Goal: Find specific page/section: Find specific page/section

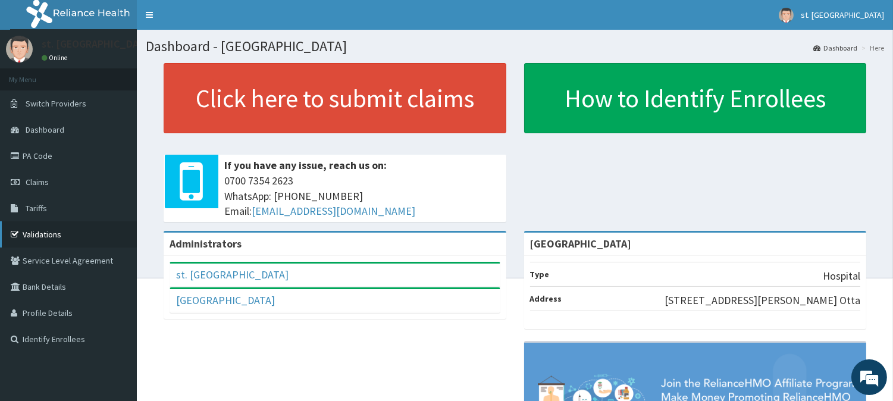
click at [39, 236] on link "Validations" at bounding box center [68, 234] width 137 height 26
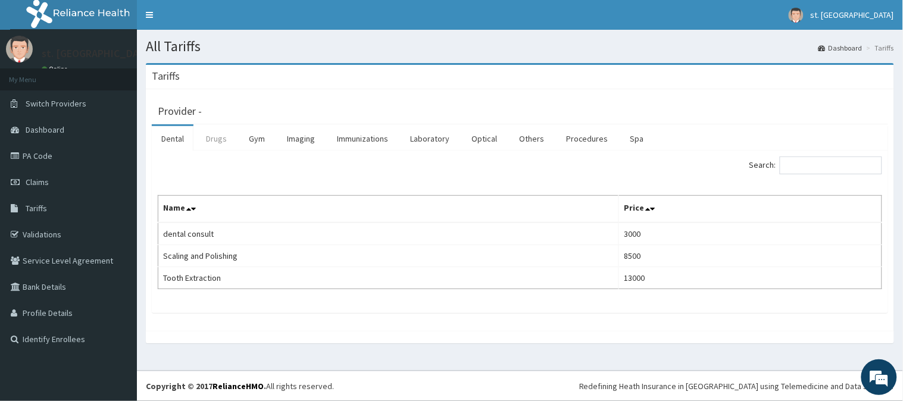
click at [217, 140] on link "Drugs" at bounding box center [216, 138] width 40 height 25
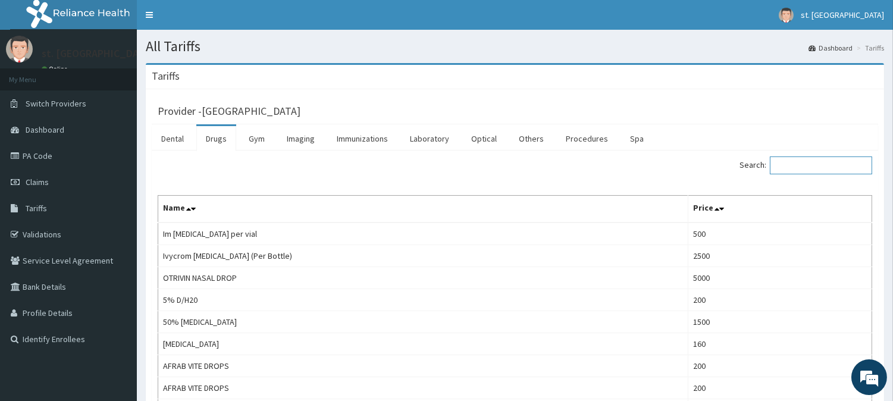
click at [800, 167] on input "Search:" at bounding box center [821, 166] width 102 height 18
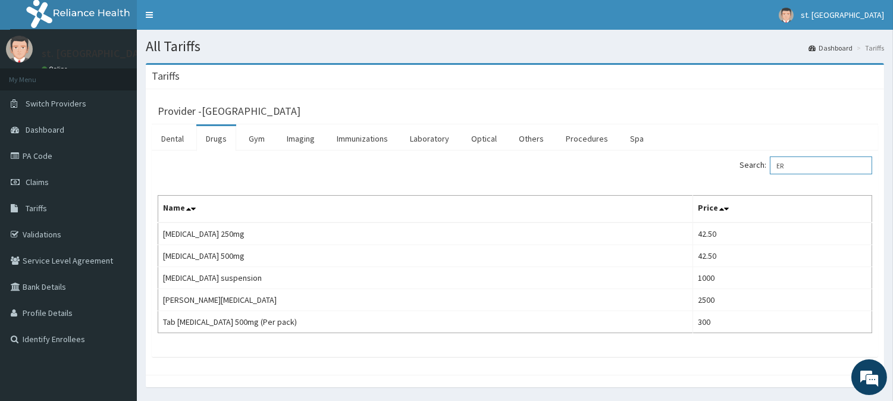
type input "E"
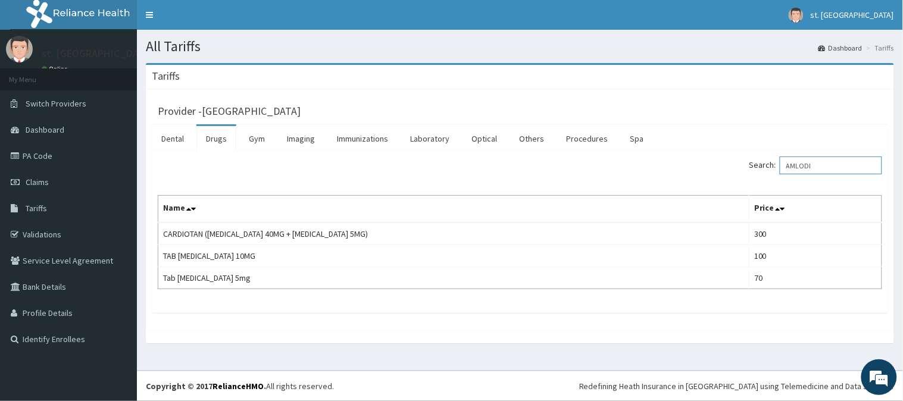
type input "AMLODI"
click at [44, 167] on link "PA Code" at bounding box center [68, 156] width 137 height 26
